Goal: Task Accomplishment & Management: Manage account settings

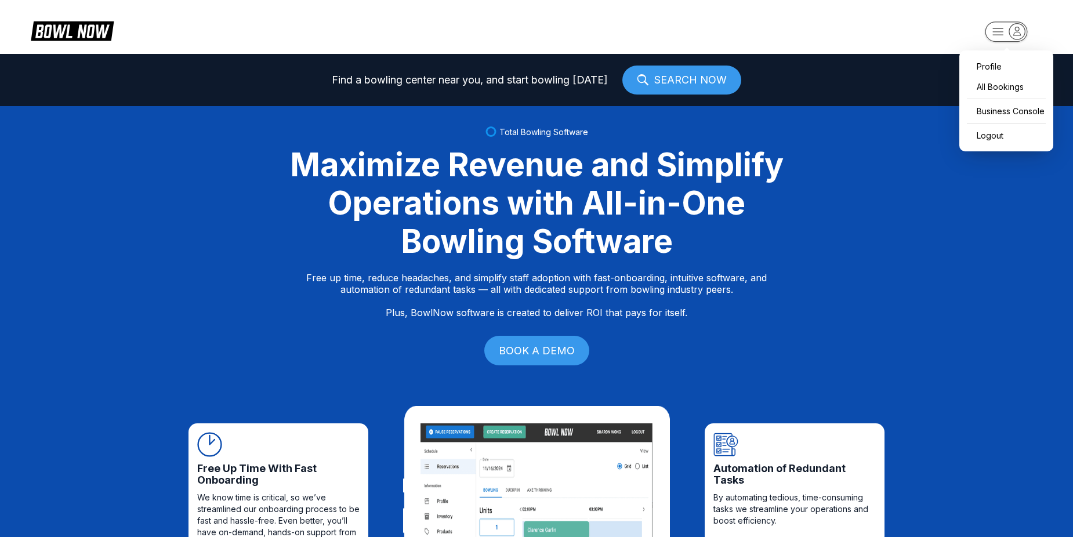
click at [993, 32] on rect "button" at bounding box center [1006, 31] width 42 height 20
click at [1005, 119] on div "Business Console" at bounding box center [1006, 111] width 82 height 20
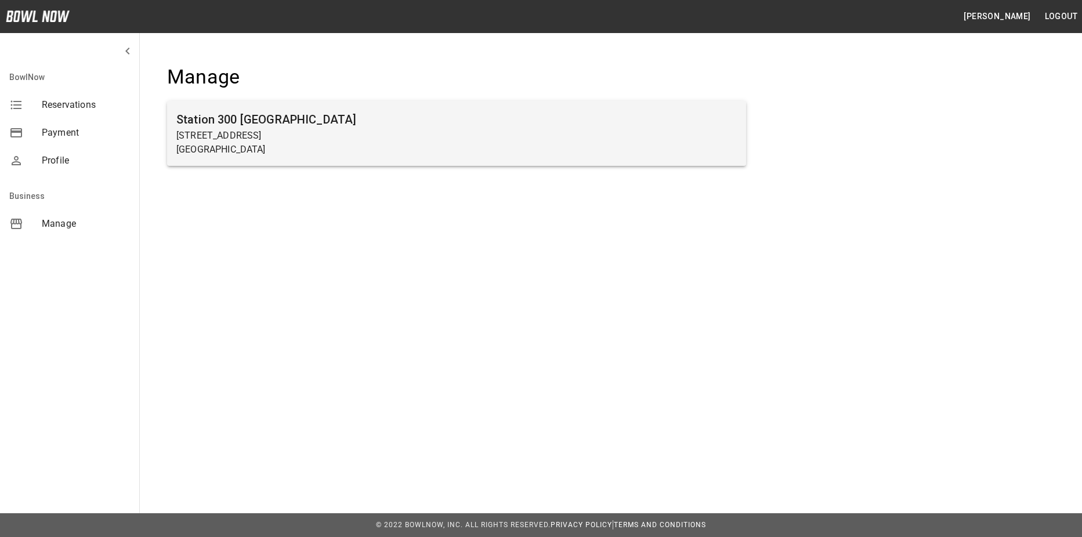
click at [399, 145] on p "[GEOGRAPHIC_DATA]" at bounding box center [456, 150] width 560 height 14
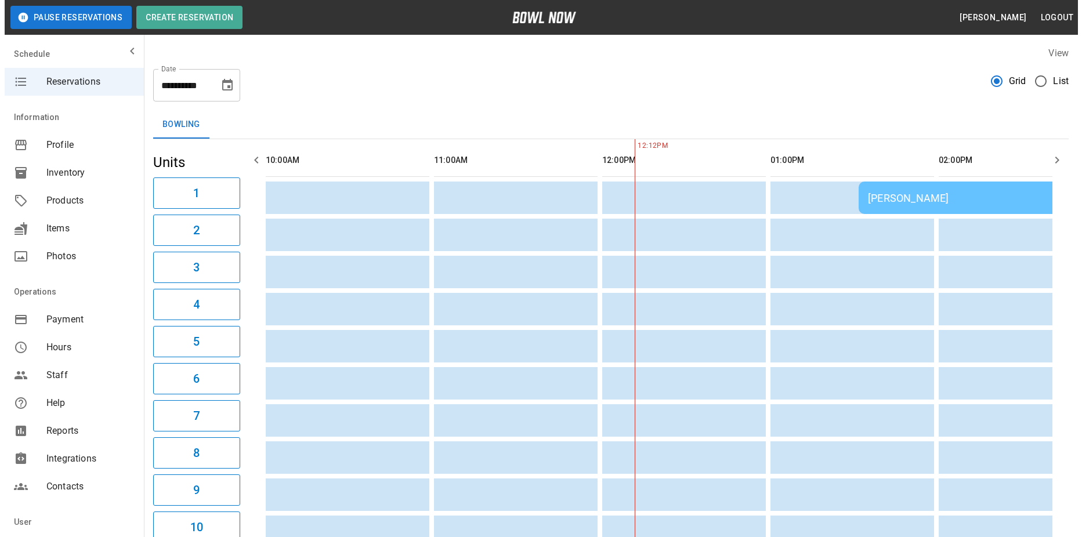
scroll to position [0, 336]
